Goal: Check status

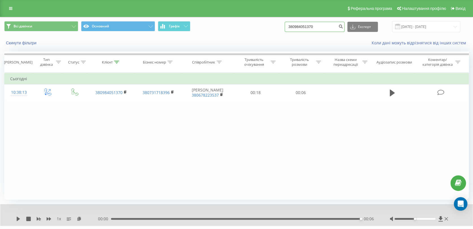
drag, startPoint x: 315, startPoint y: 25, endPoint x: 278, endPoint y: 25, distance: 36.5
click at [278, 25] on div "Всі дзвінки Основний Графік 380984051370 Експорт .csv .xls .xlsx [DATE] - [DATE]" at bounding box center [236, 26] width 465 height 11
paste input "7603851"
type input "380976038510"
click at [343, 27] on icon "submit" at bounding box center [341, 25] width 5 height 3
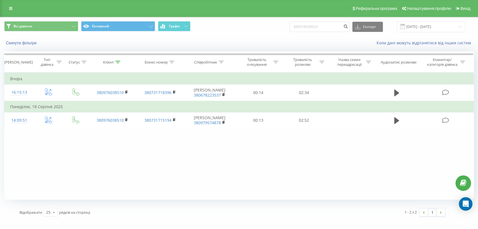
click at [184, 168] on div "Фільтрувати за умовою Дорівнює Введіть значення Скасувати OK Фільтрувати за умо…" at bounding box center [239, 136] width 470 height 127
click at [31, 171] on div "Фільтрувати за умовою Дорівнює Введіть значення Скасувати OK Фільтрувати за умо…" at bounding box center [239, 136] width 470 height 127
